Goal: Book appointment/travel/reservation

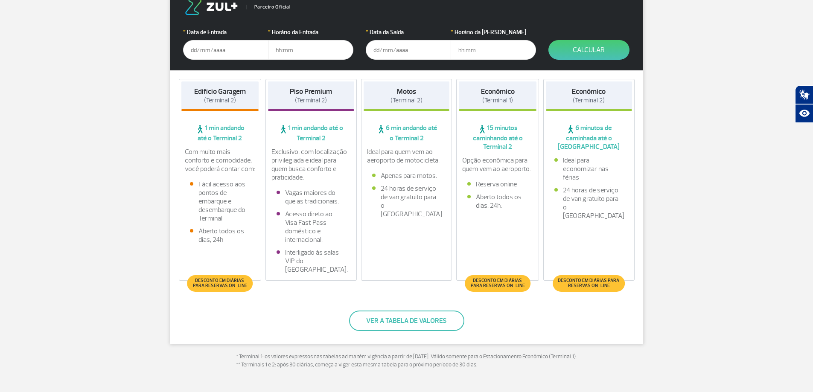
scroll to position [128, 0]
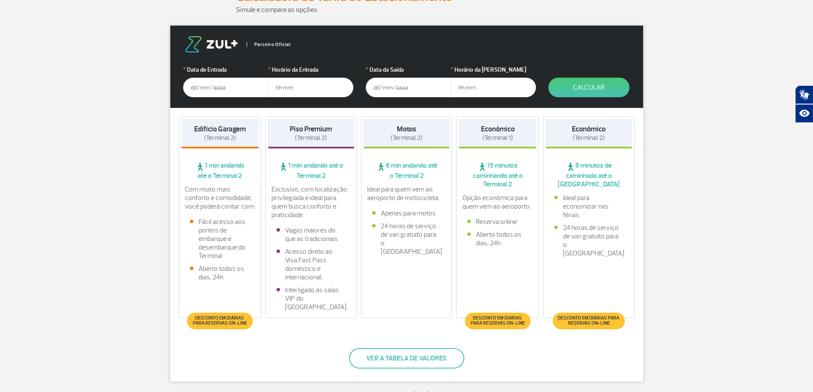
click at [242, 318] on span "Desconto em diárias para reservas on-line" at bounding box center [220, 321] width 57 height 10
click at [215, 319] on span "Desconto em diárias para reservas on-line" at bounding box center [220, 321] width 57 height 10
click at [220, 315] on span "Desconto em diárias para reservas on-line" at bounding box center [219, 321] width 65 height 17
click at [227, 122] on div "Edifício Garagem (Terminal 2)" at bounding box center [220, 133] width 78 height 29
click at [206, 83] on input "text" at bounding box center [225, 88] width 85 height 20
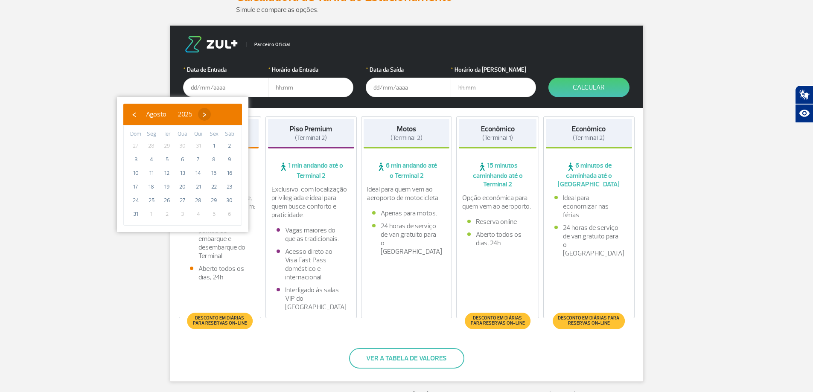
click at [211, 113] on span "›" at bounding box center [204, 114] width 13 height 13
click at [219, 113] on span "›" at bounding box center [212, 114] width 13 height 13
click at [213, 113] on span "›" at bounding box center [207, 114] width 13 height 13
click at [133, 113] on span "‹" at bounding box center [134, 114] width 13 height 13
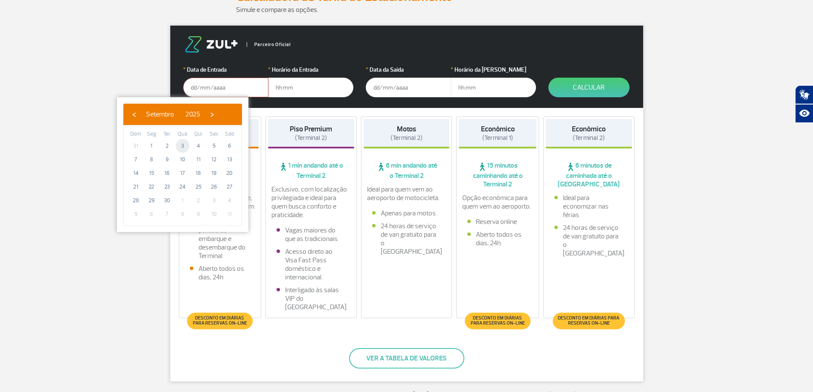
click at [181, 146] on span "3" at bounding box center [183, 146] width 14 height 14
type input "[DATE]"
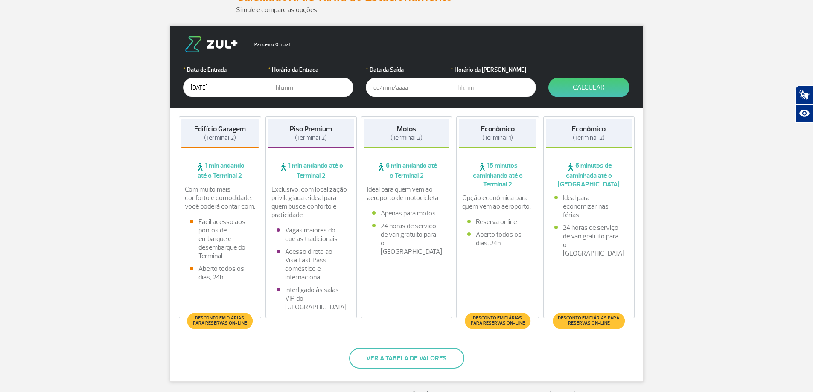
click at [299, 86] on input "text" at bounding box center [310, 88] width 85 height 20
click at [299, 90] on input "text" at bounding box center [310, 88] width 85 height 20
type input "3"
type input "03:30"
click at [401, 87] on input "text" at bounding box center [408, 88] width 85 height 20
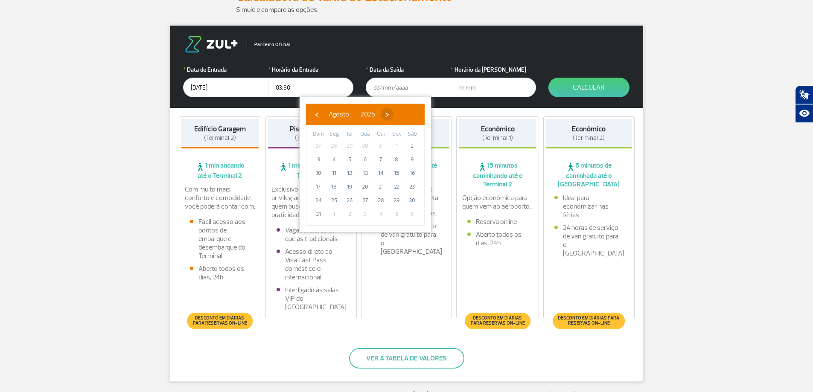
click at [394, 114] on span "›" at bounding box center [387, 114] width 13 height 13
click at [338, 159] on span "8" at bounding box center [334, 160] width 14 height 14
type input "[DATE]"
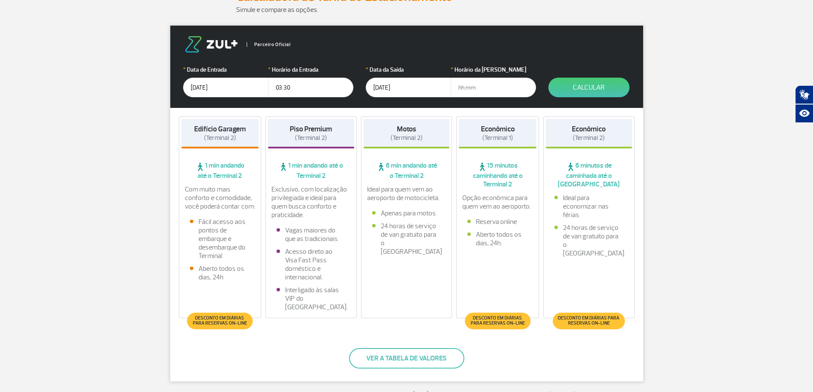
click at [472, 93] on input "text" at bounding box center [493, 88] width 85 height 20
type input "1"
type input "23:00"
click at [586, 87] on button "Calcular" at bounding box center [588, 88] width 81 height 20
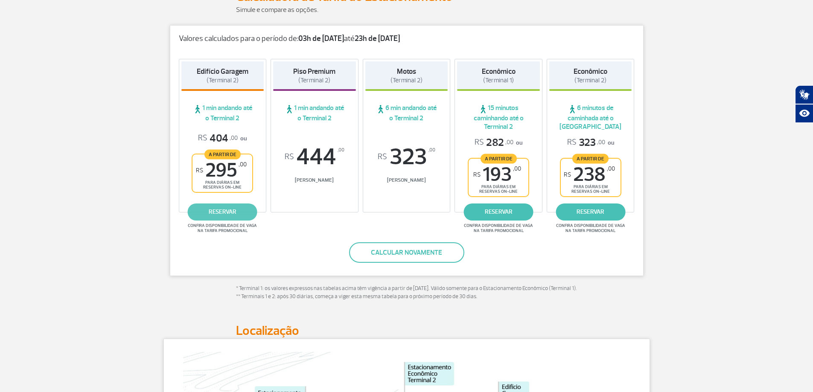
click at [223, 214] on link "reservar" at bounding box center [223, 212] width 70 height 17
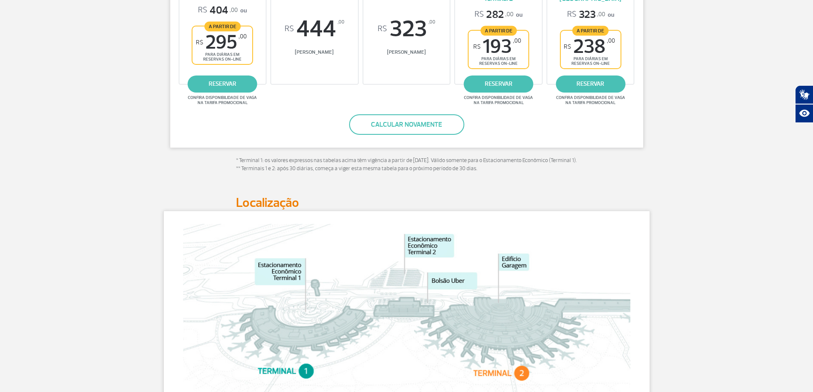
scroll to position [0, 0]
